Goal: Find specific fact: Find specific fact

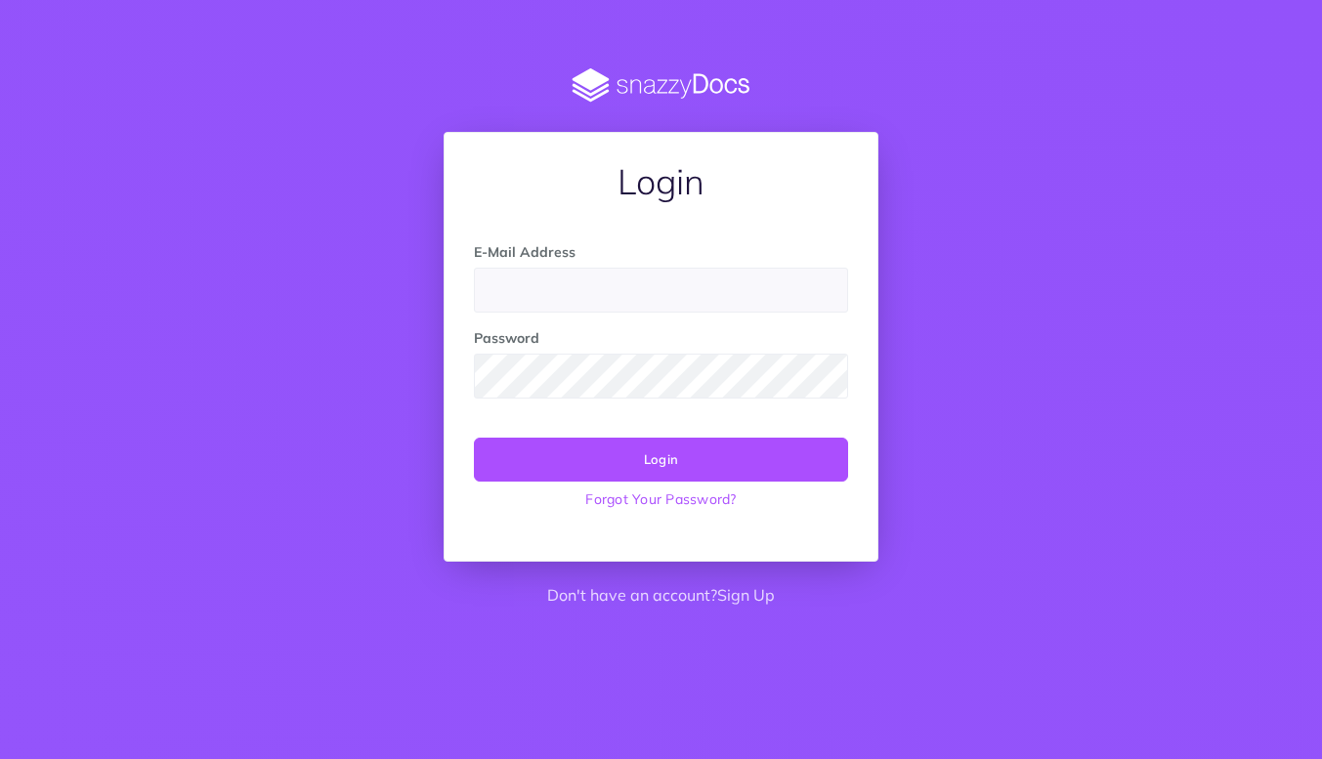
type input "[EMAIL_ADDRESS][DOMAIN_NAME]"
click at [630, 447] on button "Login" at bounding box center [661, 459] width 374 height 43
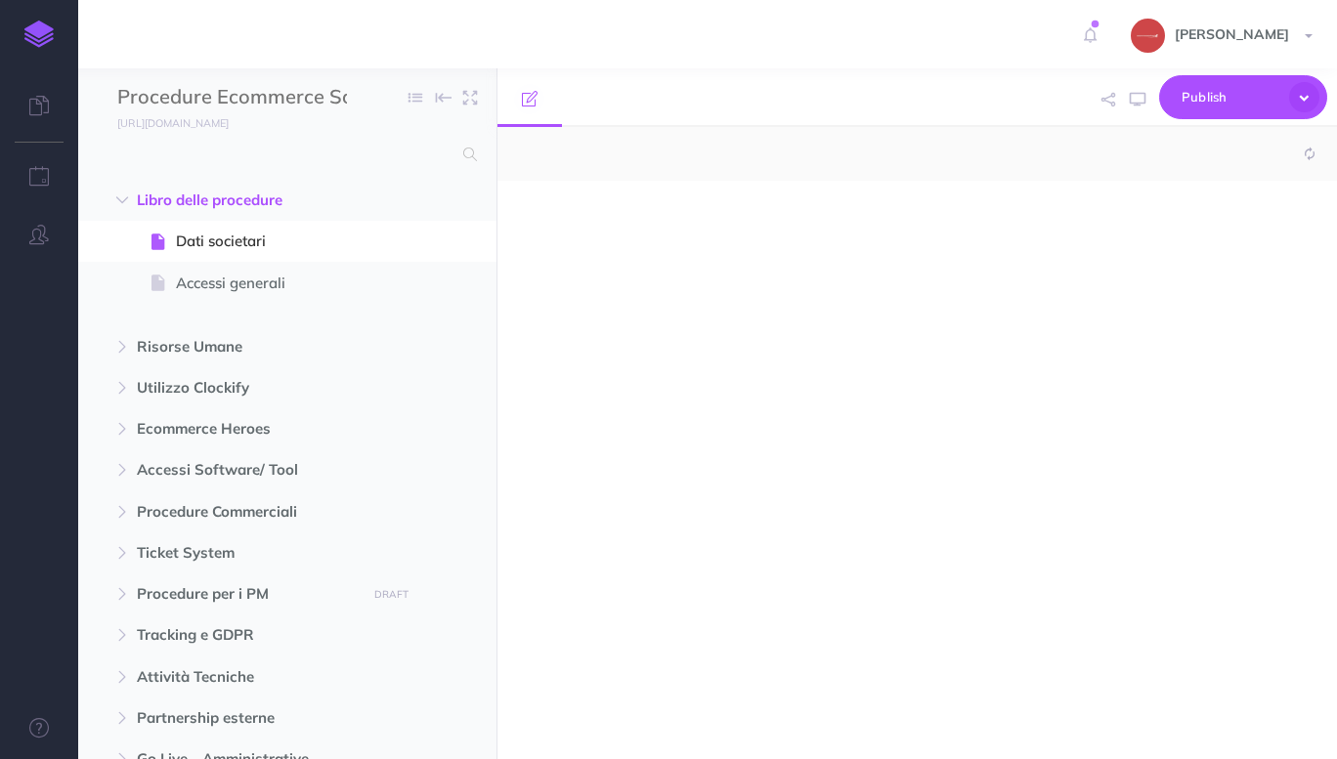
click at [267, 472] on span "Accessi Software/ Tool" at bounding box center [246, 469] width 218 height 23
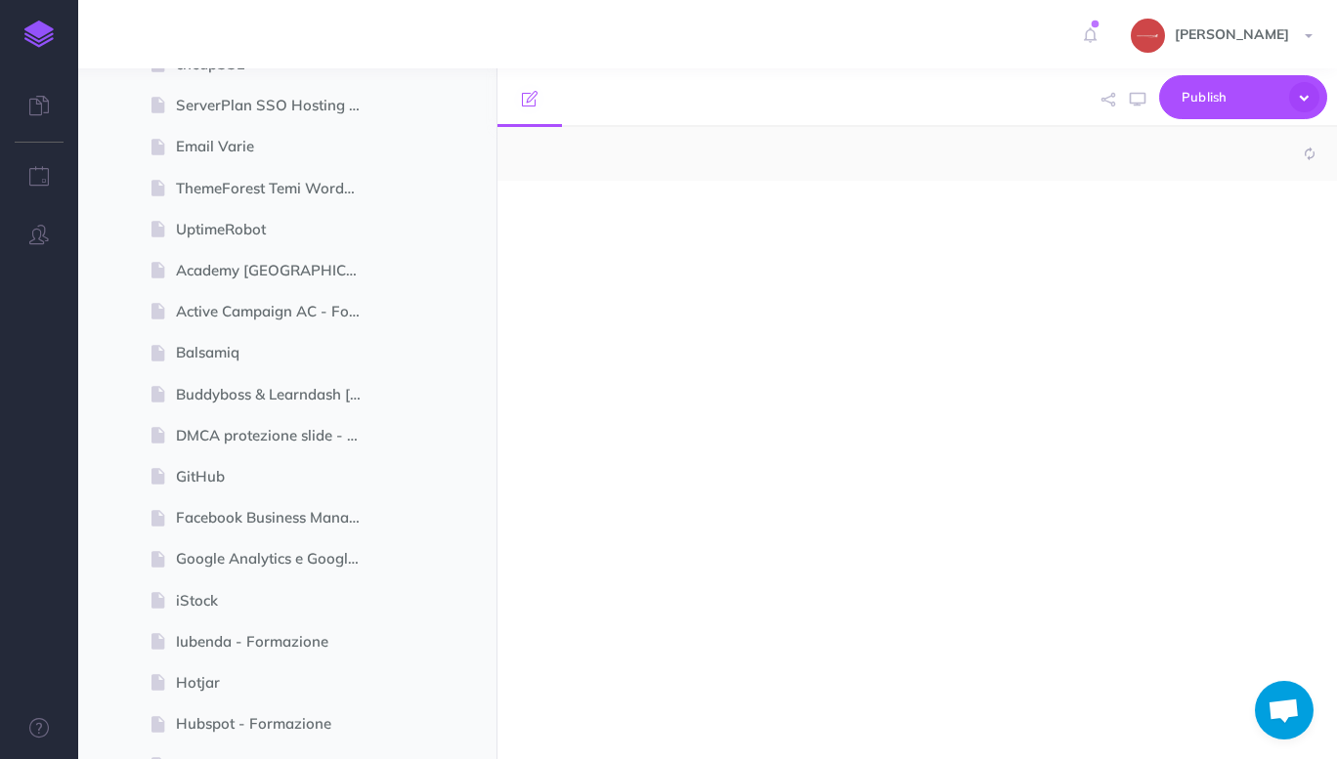
select select "null"
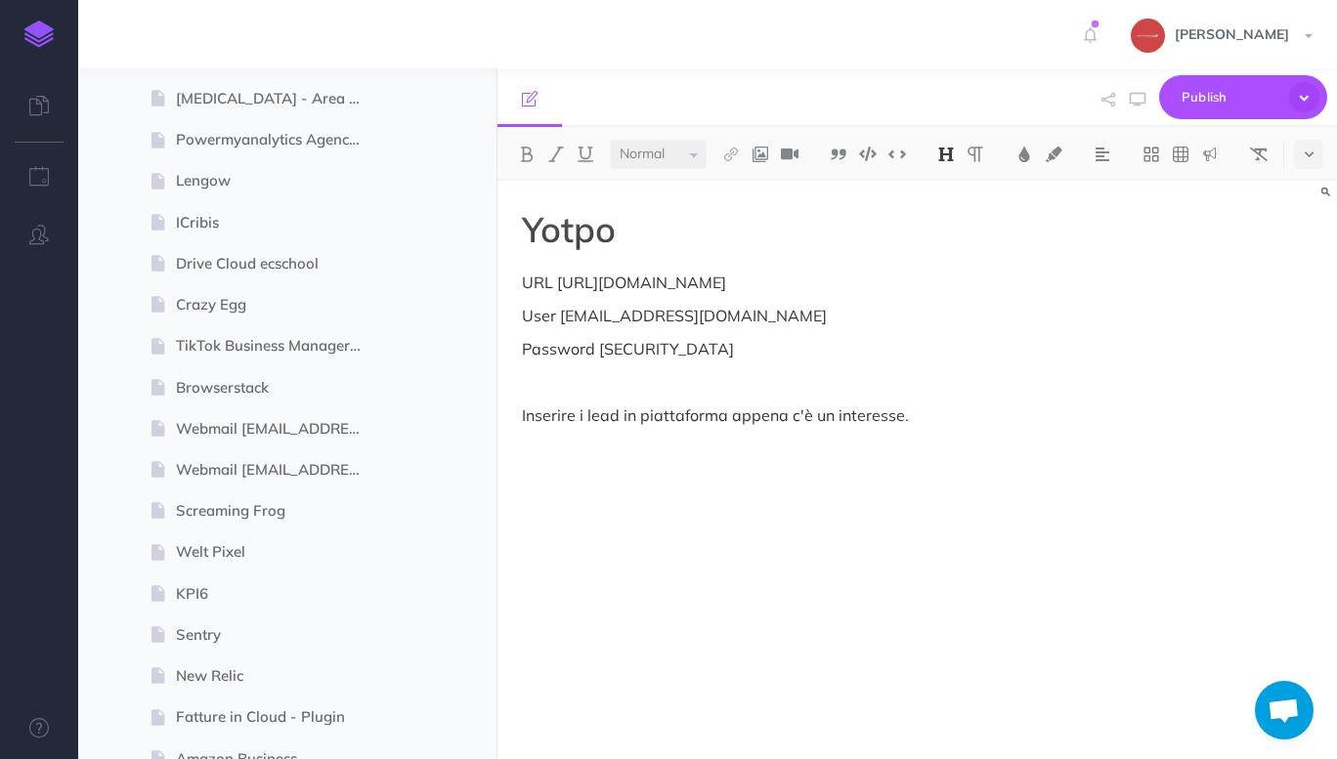
scroll to position [2248, 0]
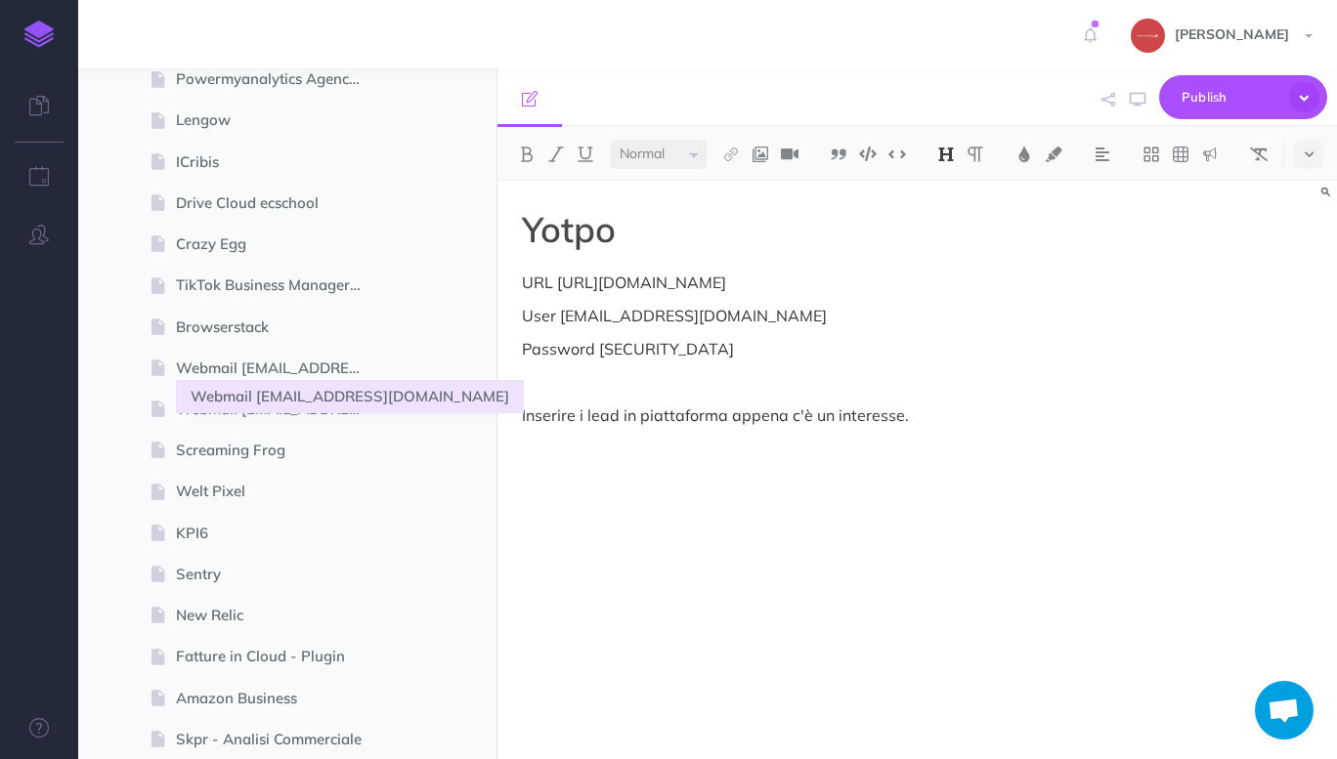
click at [267, 367] on span "Webmail [EMAIL_ADDRESS][DOMAIN_NAME]" at bounding box center [277, 368] width 203 height 23
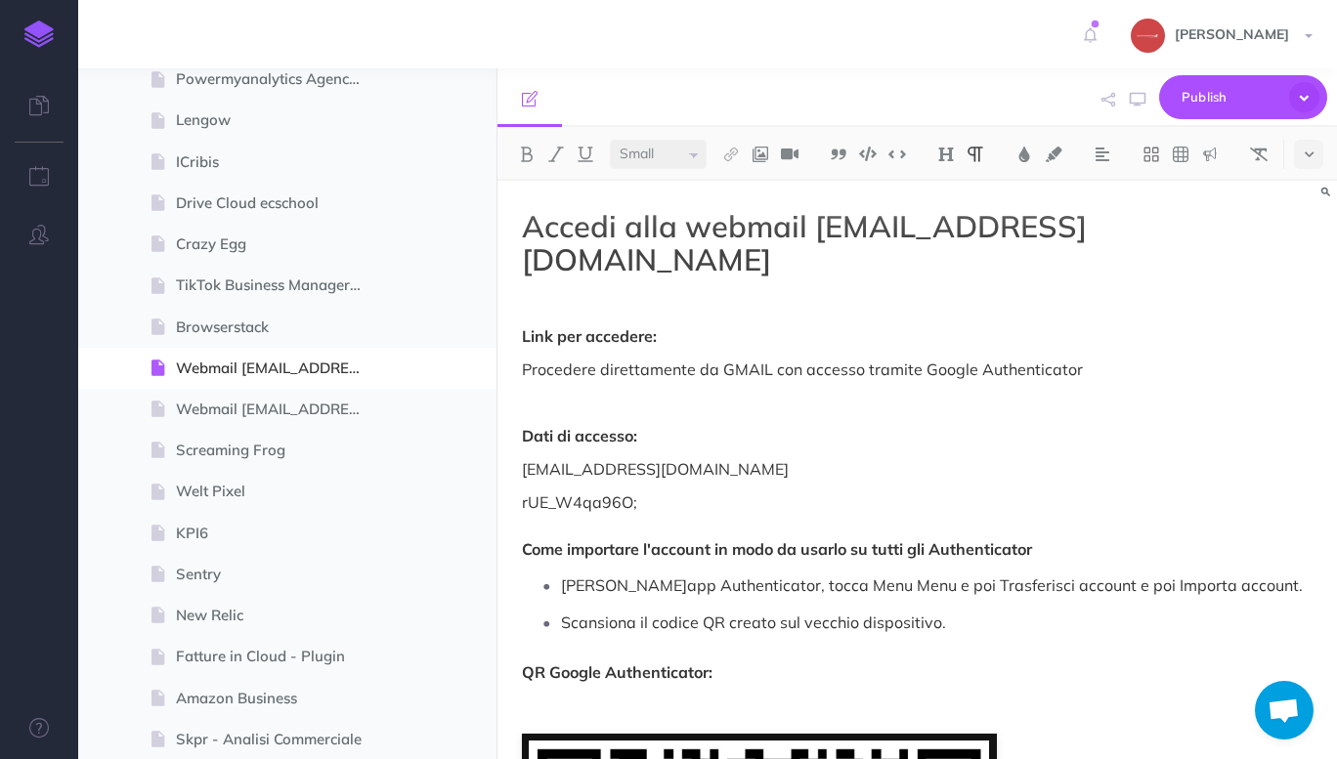
select select "null"
drag, startPoint x: 646, startPoint y: 470, endPoint x: 523, endPoint y: 476, distance: 123.3
click at [523, 491] on p "rUE_W4qa96O; Come importare l'account in modo da usarlo su tutti gli Authentica…" at bounding box center [917, 526] width 791 height 70
copy p "rUE_W4qa96O;"
